Goal: Information Seeking & Learning: Learn about a topic

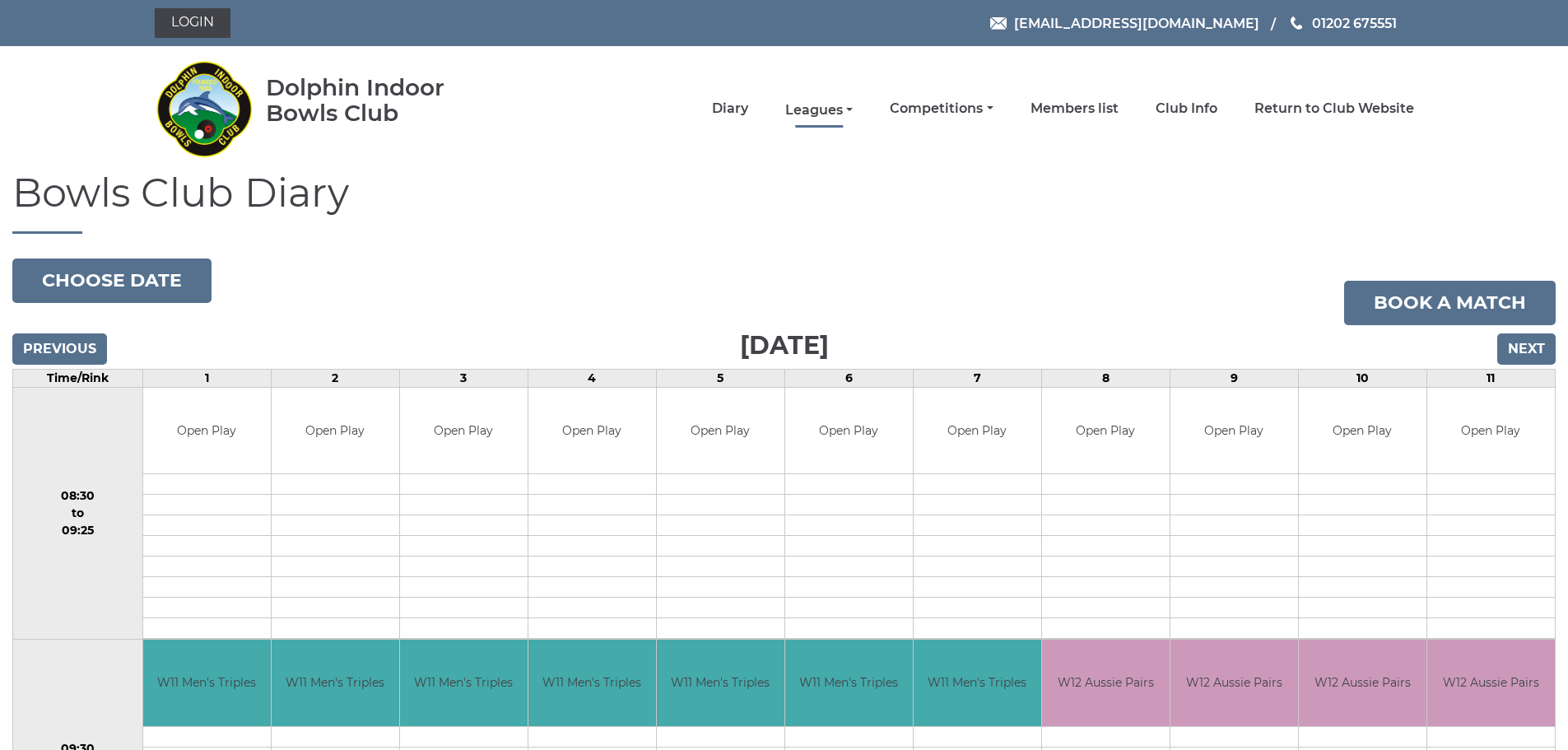
click at [833, 102] on link "Leagues" at bounding box center [819, 110] width 68 height 18
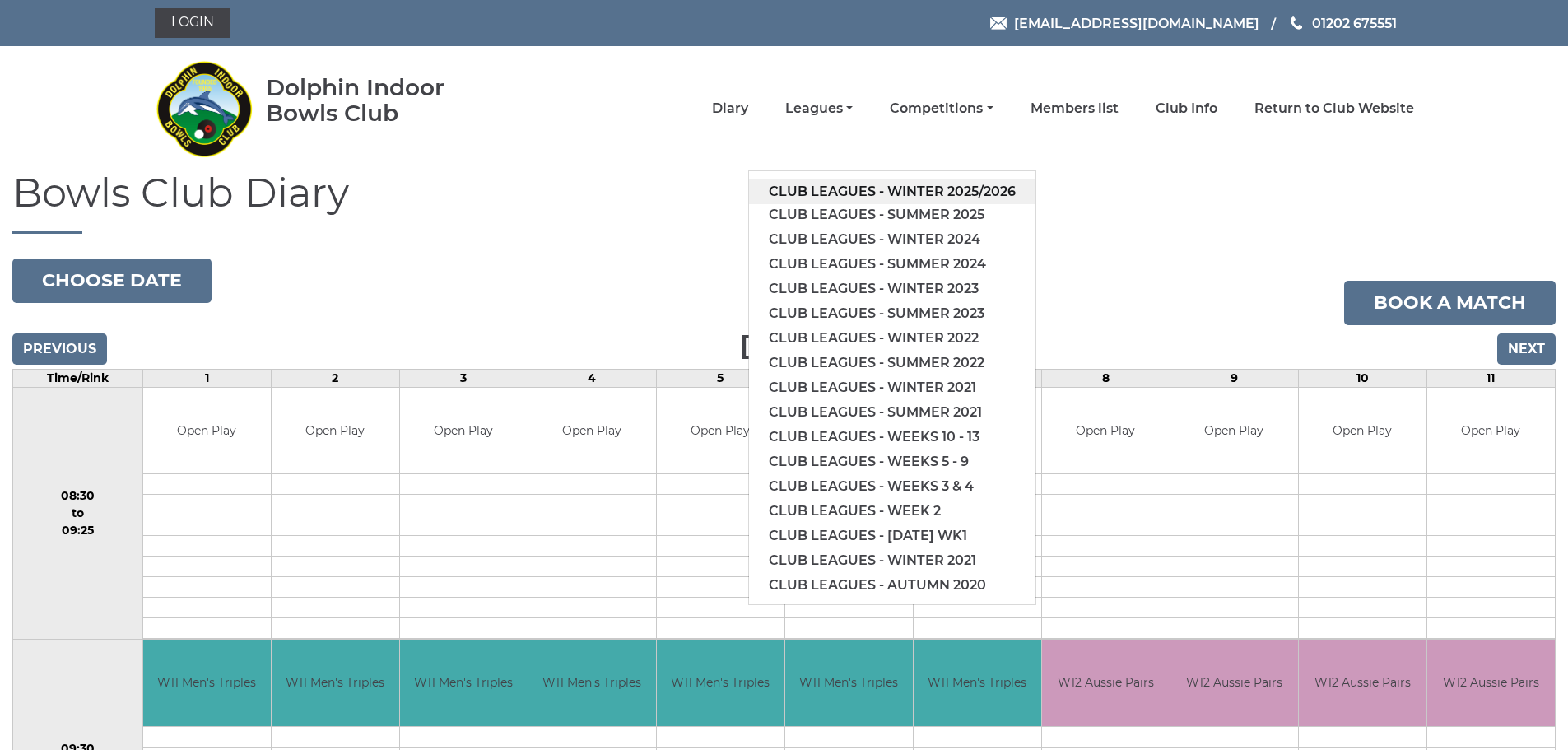
click at [877, 192] on link "Club leagues - Winter 2025/2026" at bounding box center [892, 192] width 287 height 25
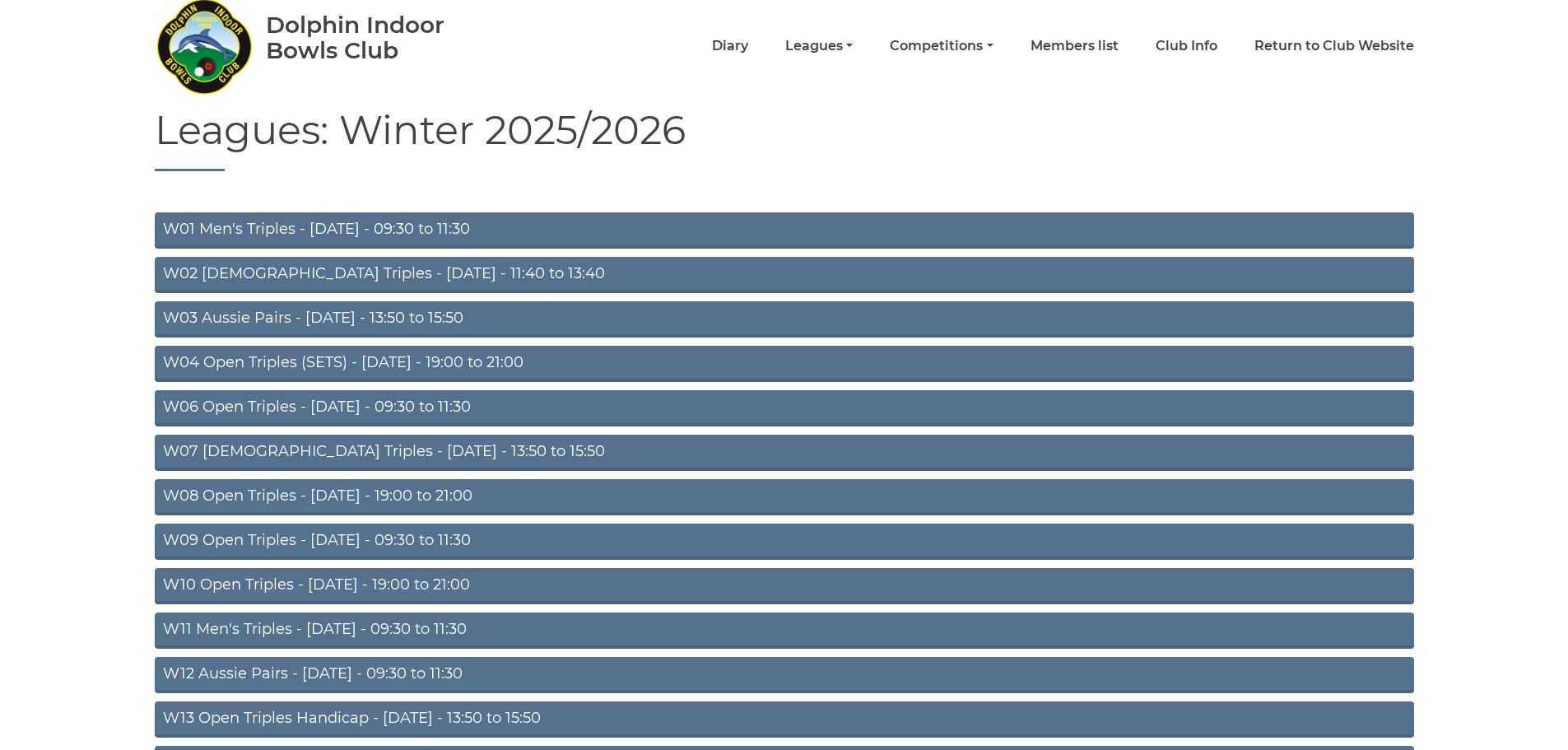
scroll to position [165, 0]
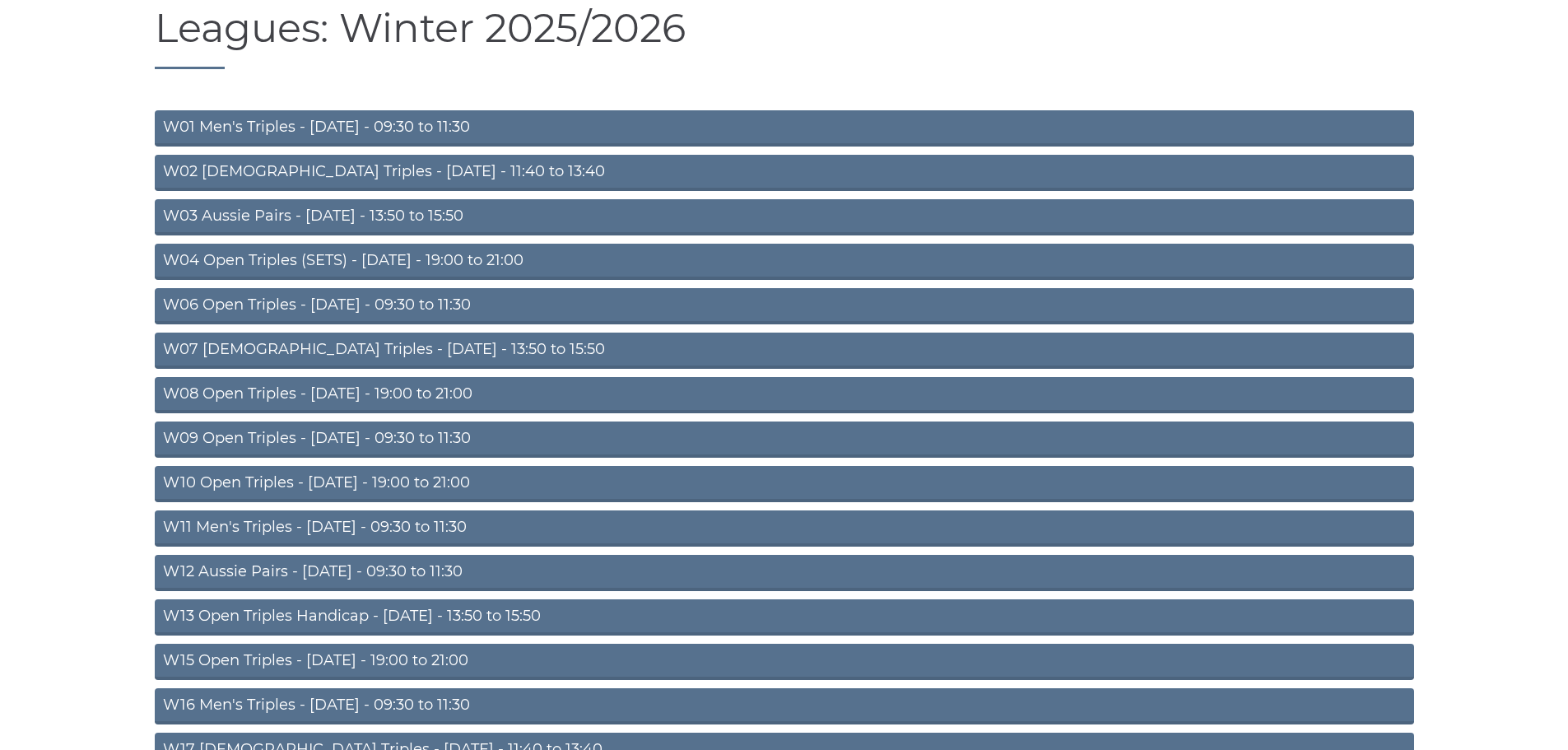
click at [193, 484] on link "W10 Open Triples - Wednesday - 19:00 to 21:00" at bounding box center [784, 485] width 1260 height 36
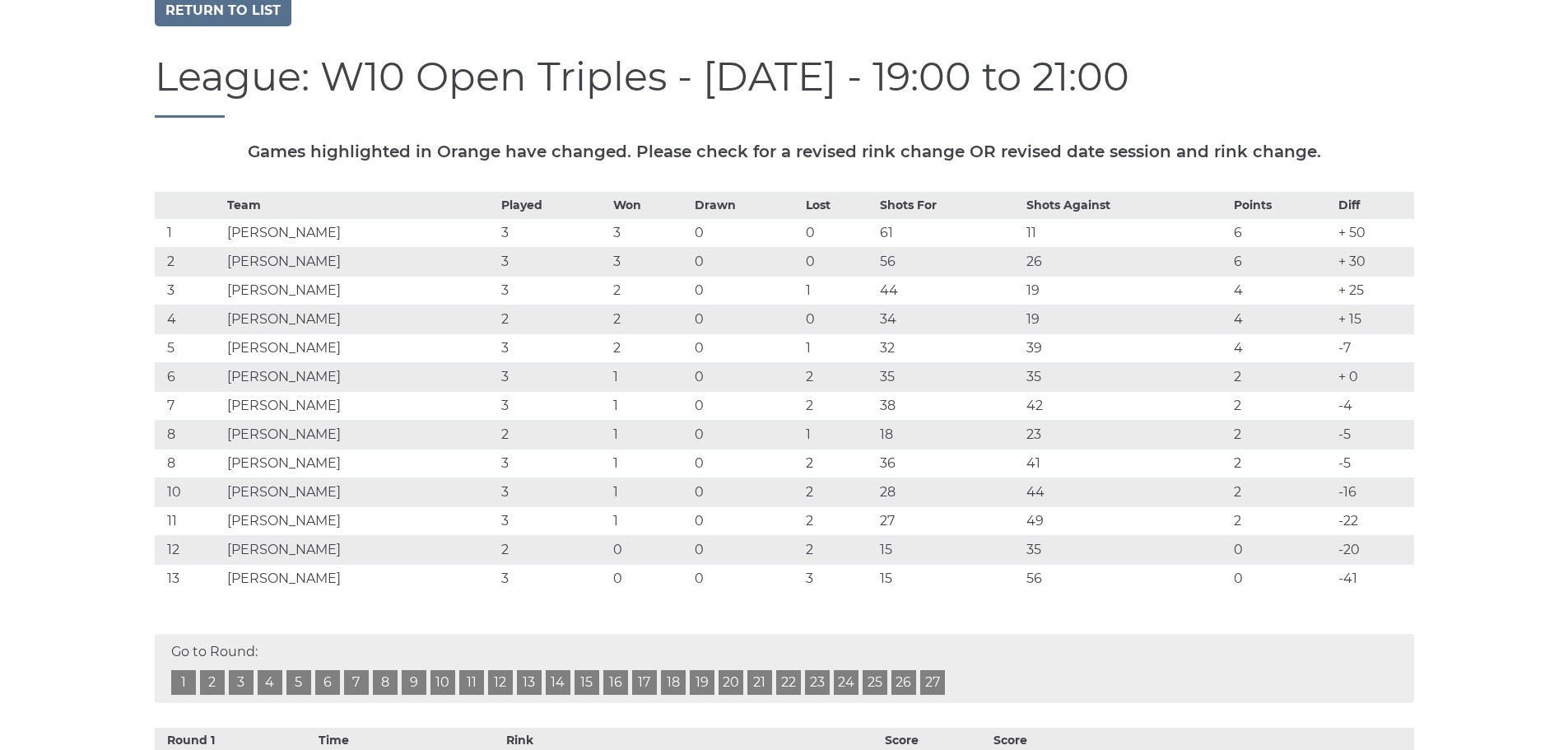
scroll to position [165, 0]
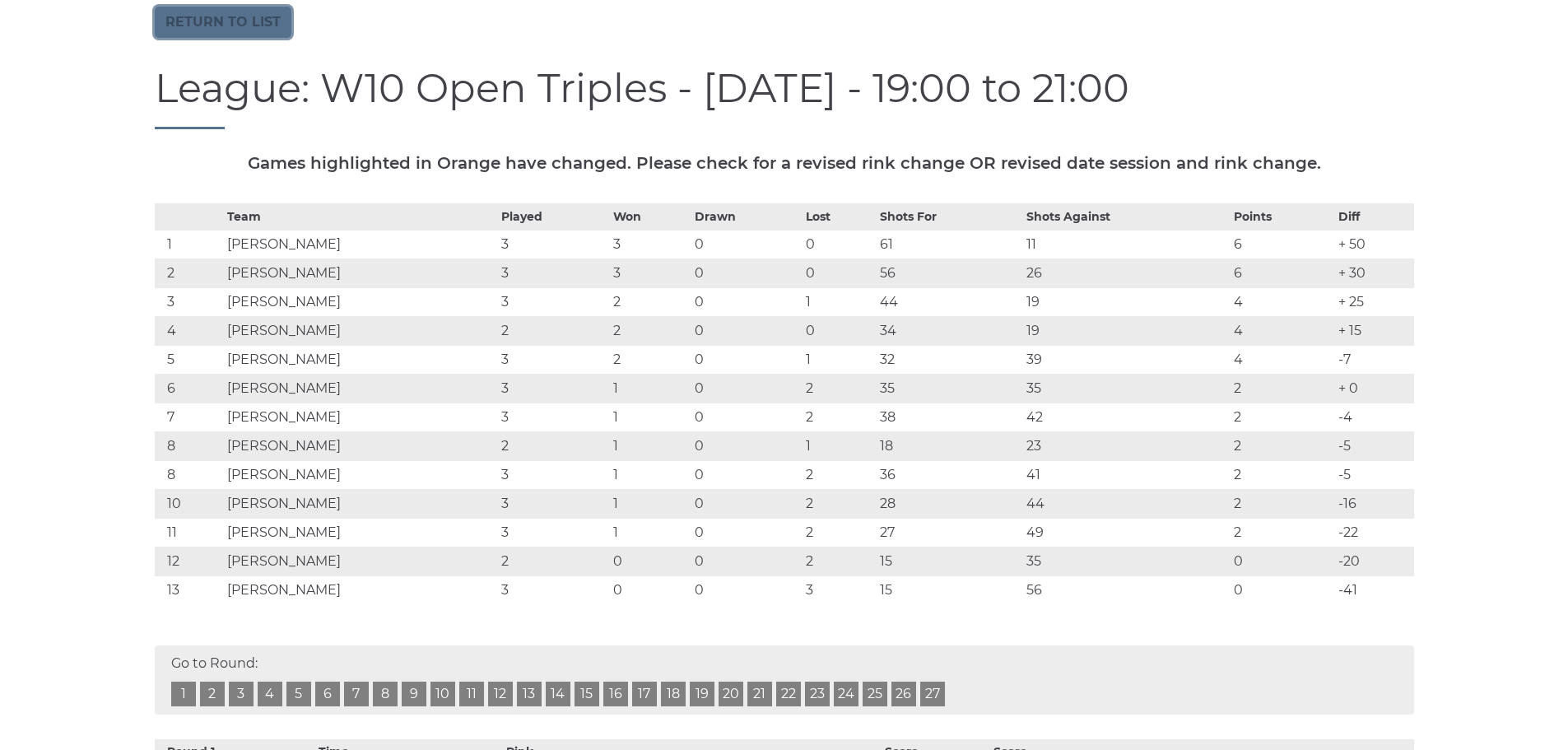
click at [216, 20] on link "Return to list" at bounding box center [222, 22] width 137 height 31
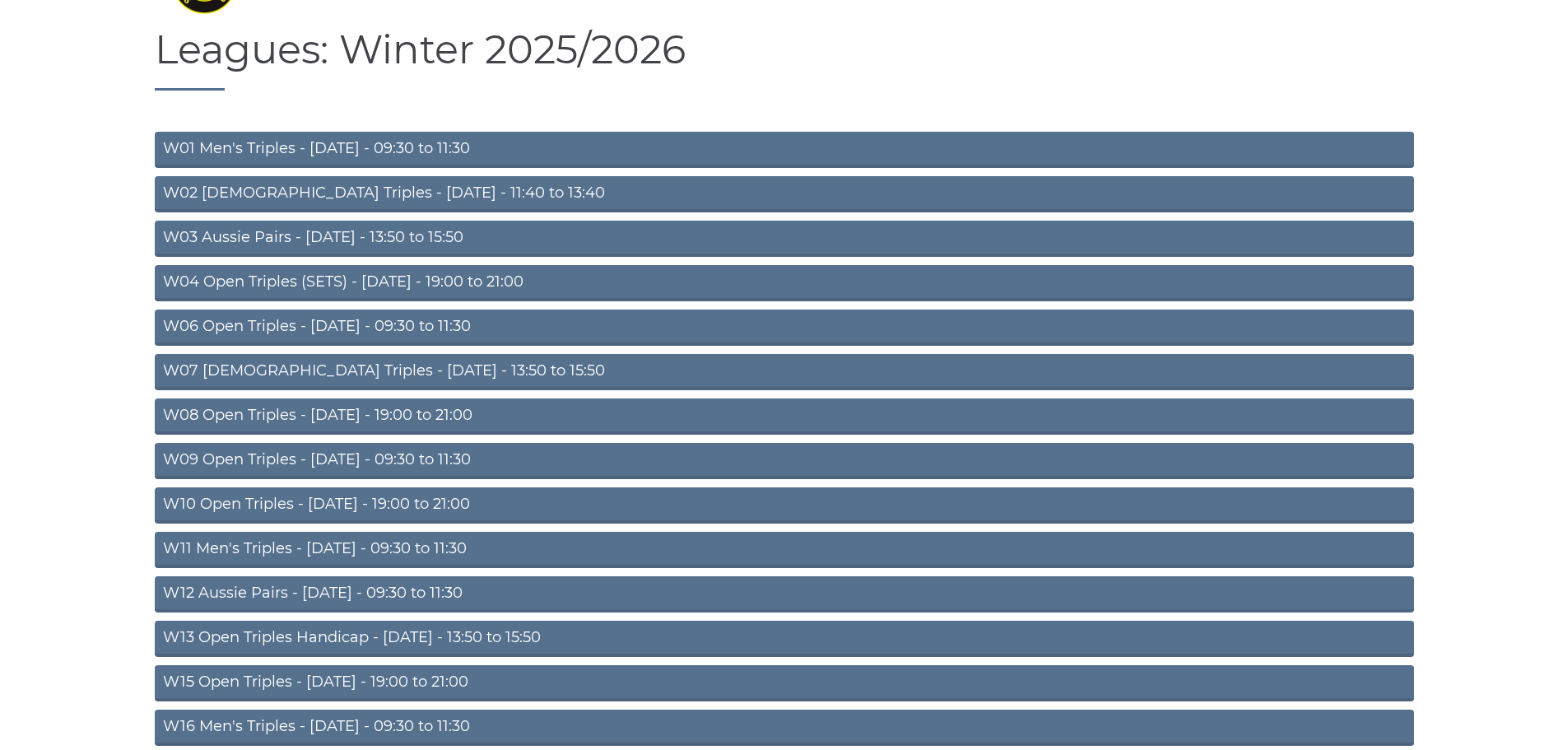
scroll to position [165, 0]
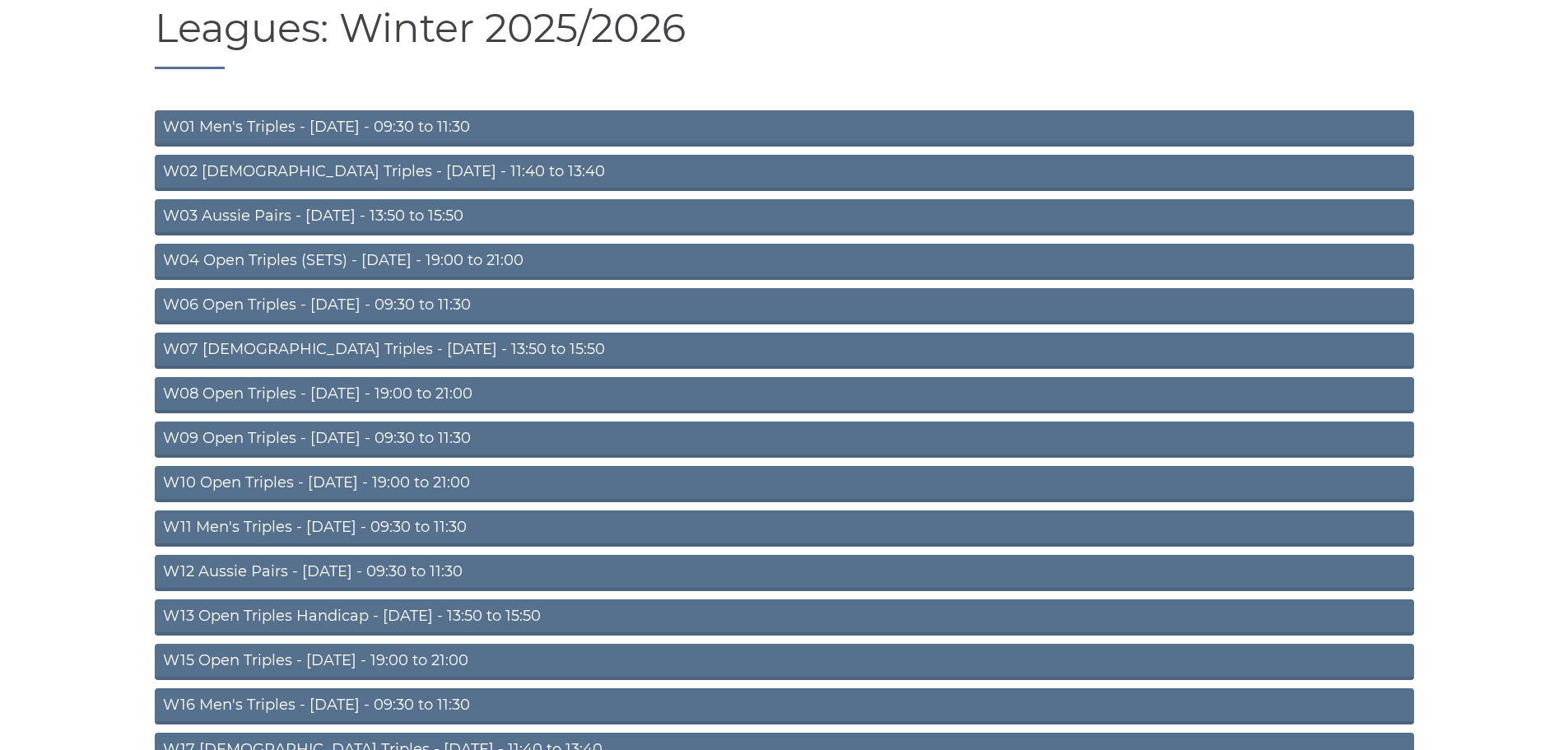
click at [340, 661] on link "W15 Open Triples - [DATE] - 19:00 to 21:00" at bounding box center [784, 662] width 1260 height 36
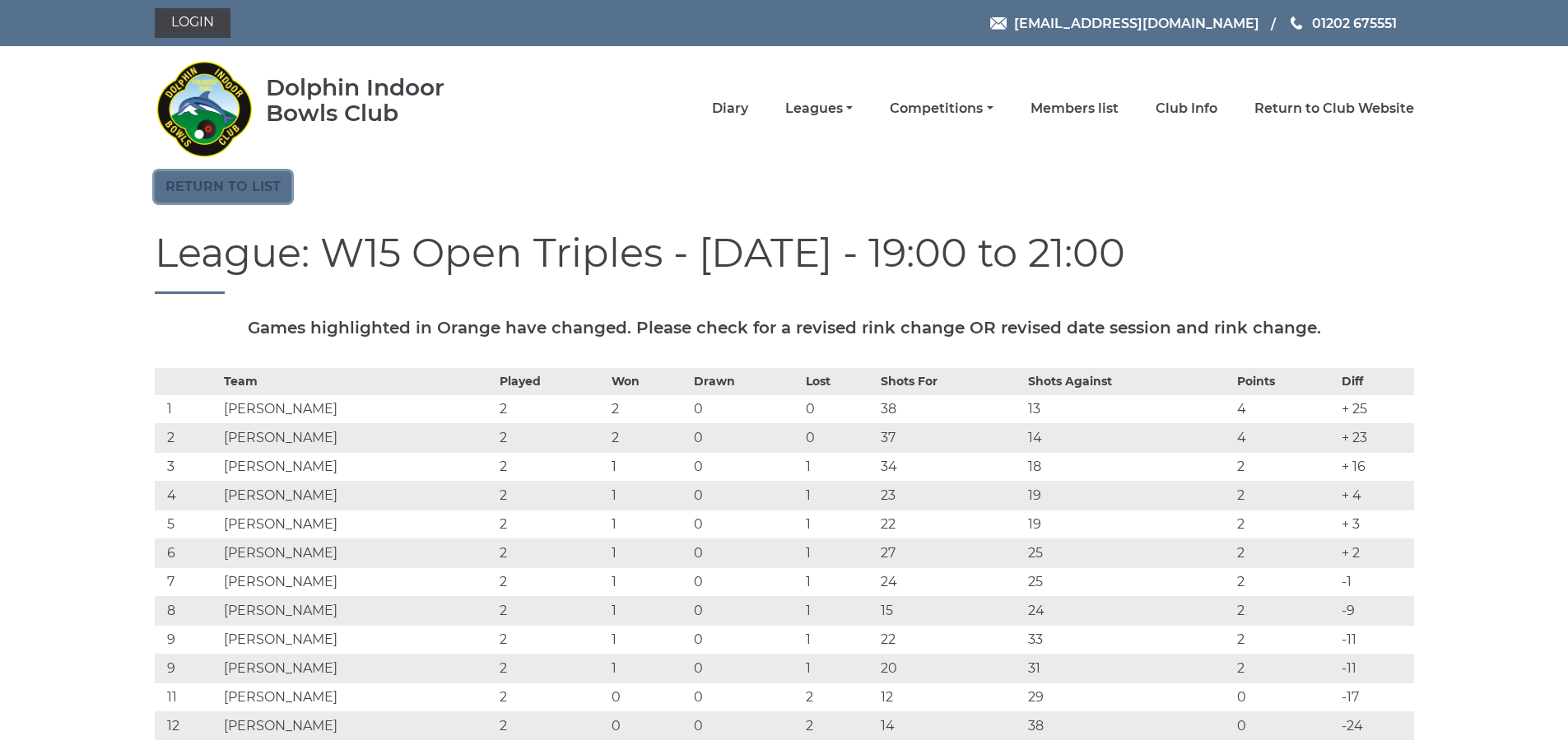
click at [240, 189] on link "Return to list" at bounding box center [222, 186] width 137 height 31
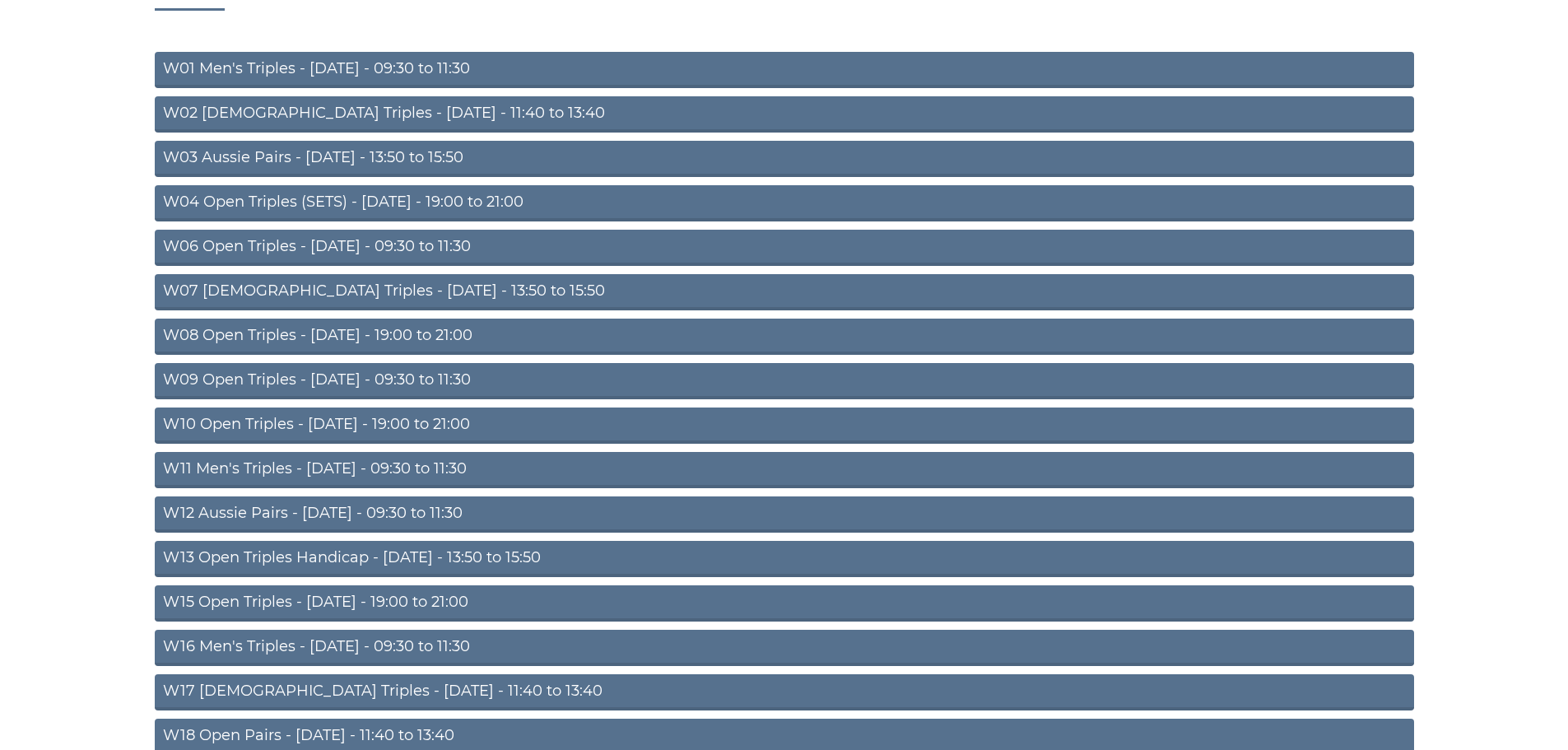
scroll to position [247, 0]
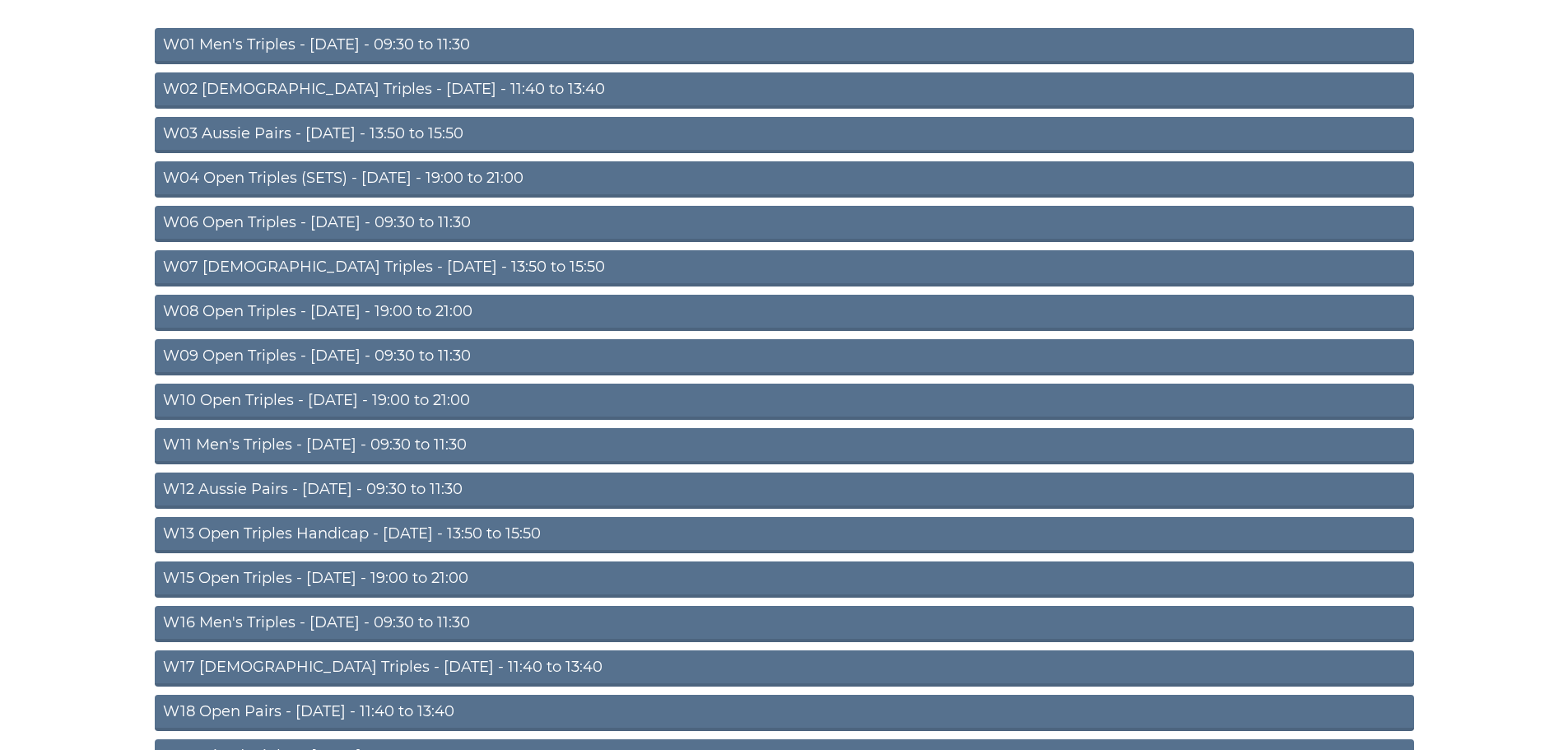
click at [390, 627] on link "W16 Men's Triples - Friday - 09:30 to 11:30" at bounding box center [784, 625] width 1260 height 36
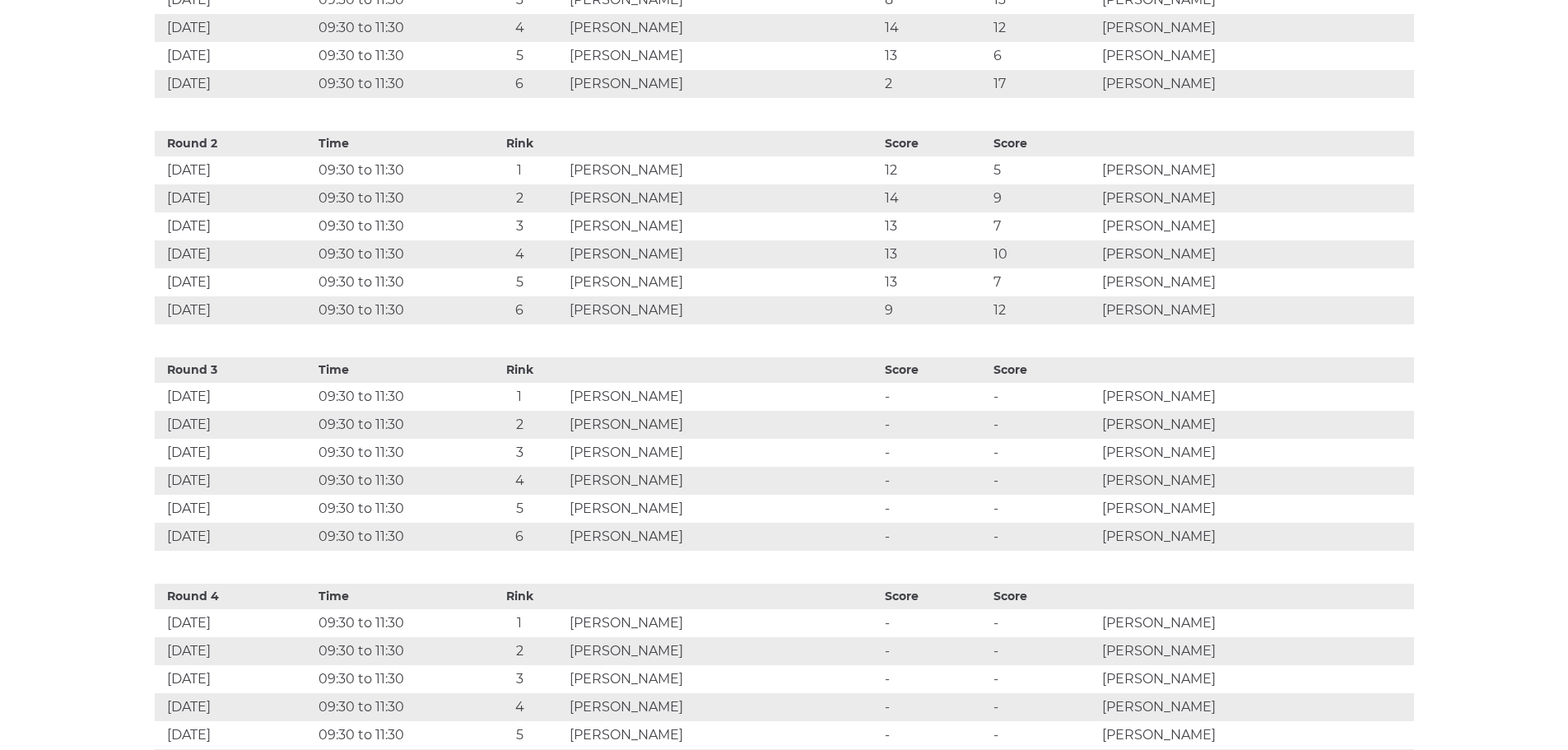
scroll to position [988, 0]
